Goal: Transaction & Acquisition: Purchase product/service

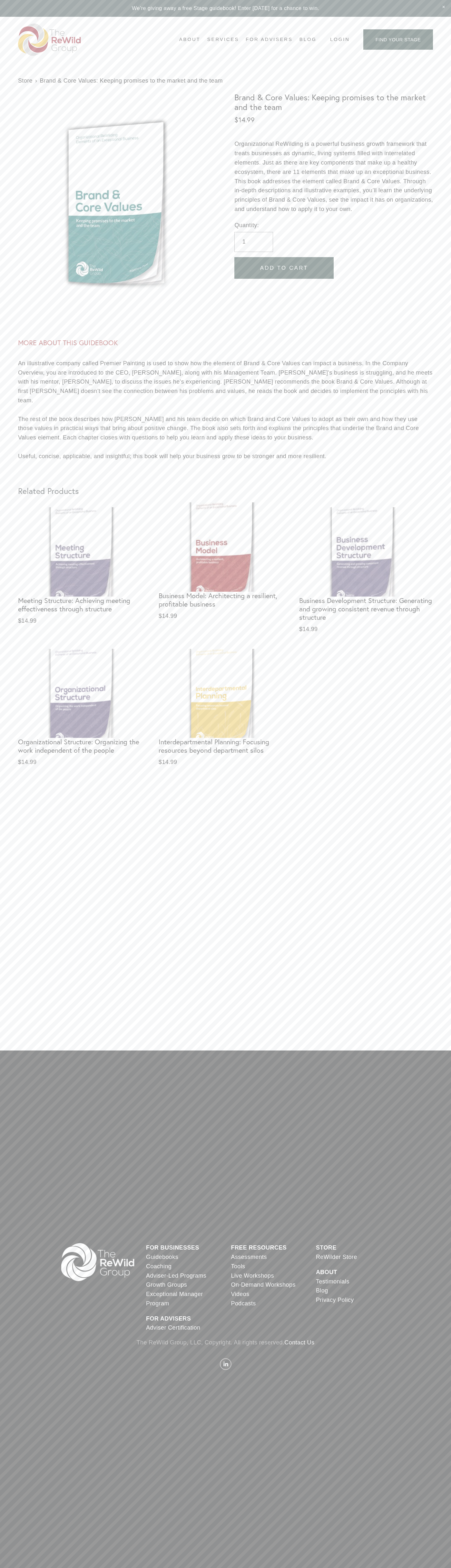
click at [301, 1343] on link "Contact Us" at bounding box center [299, 1343] width 30 height 9
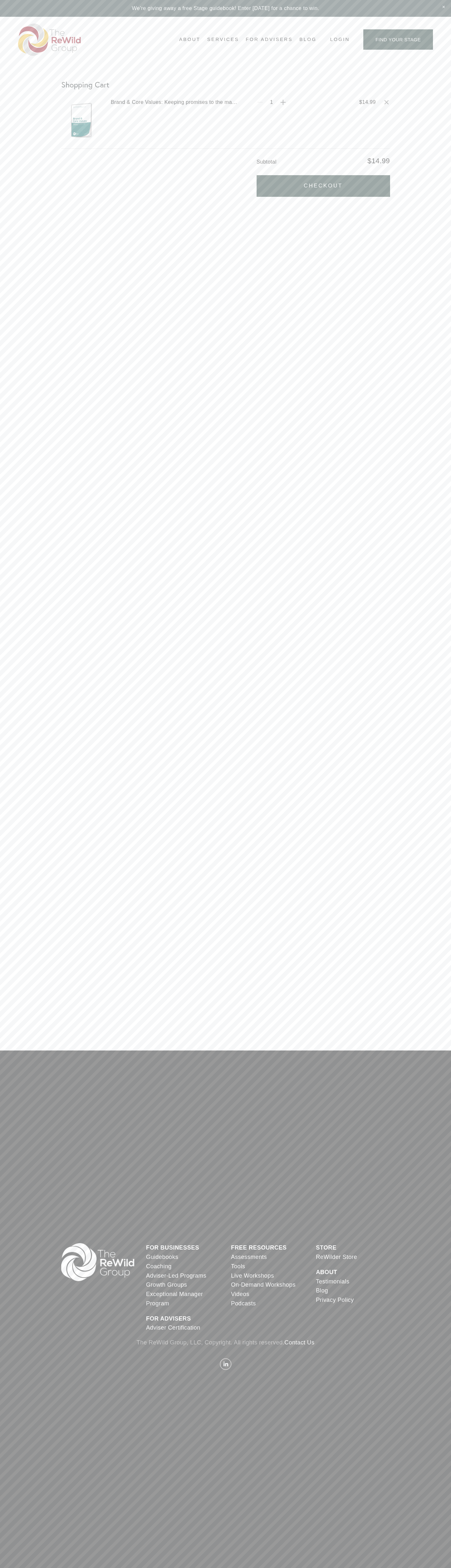
click at [324, 186] on button "Checkout" at bounding box center [323, 186] width 133 height 22
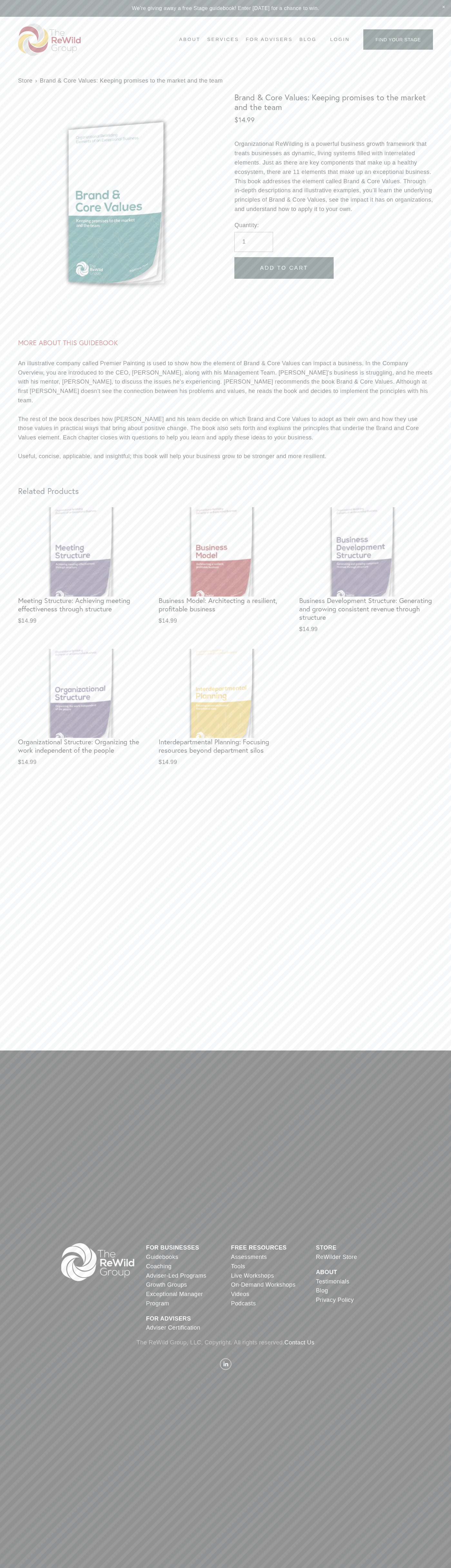
click at [226, 784] on div "1 We’re giving away a free Stage guidebook! Enter today for a chance to win. Sk…" at bounding box center [225, 784] width 451 height 1568
